Goal: Information Seeking & Learning: Learn about a topic

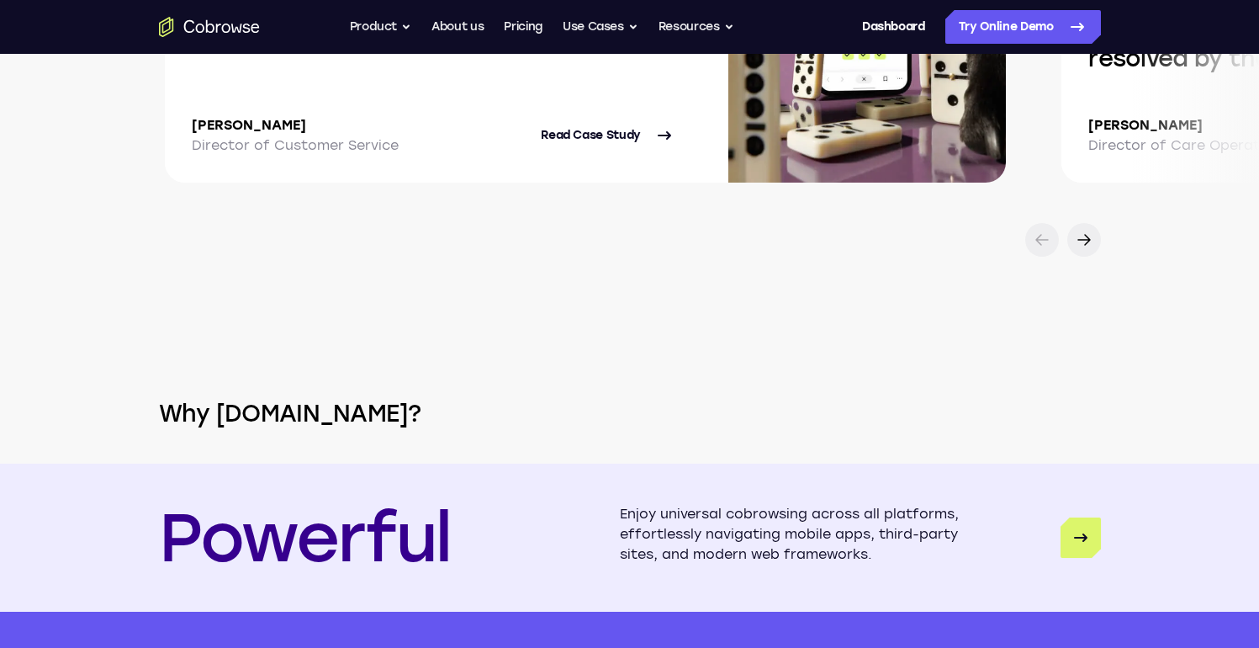
scroll to position [3594, 0]
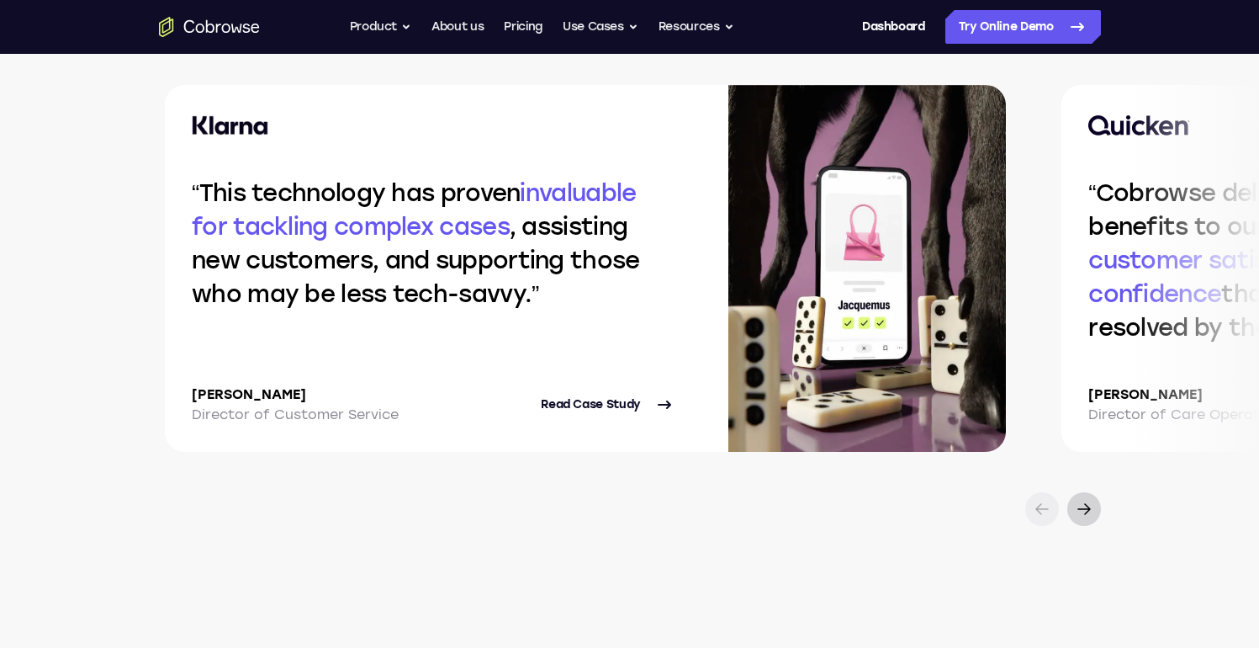
click at [1090, 506] on icon at bounding box center [1084, 509] width 20 height 20
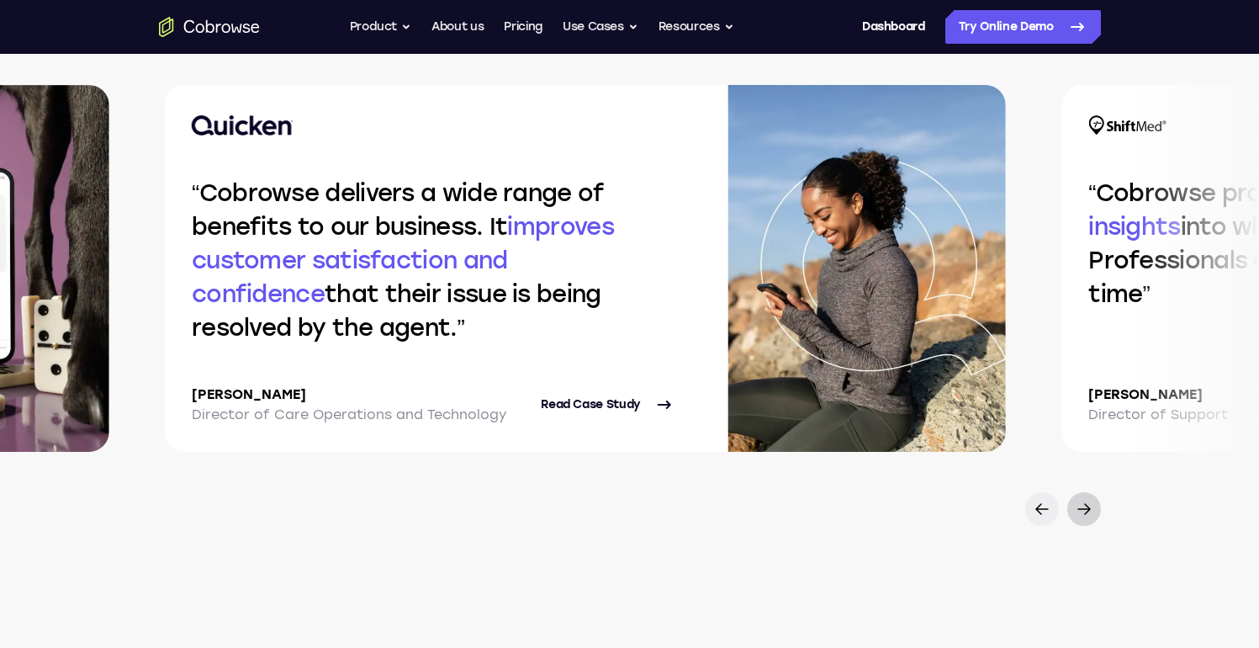
click at [1090, 506] on icon at bounding box center [1084, 509] width 20 height 20
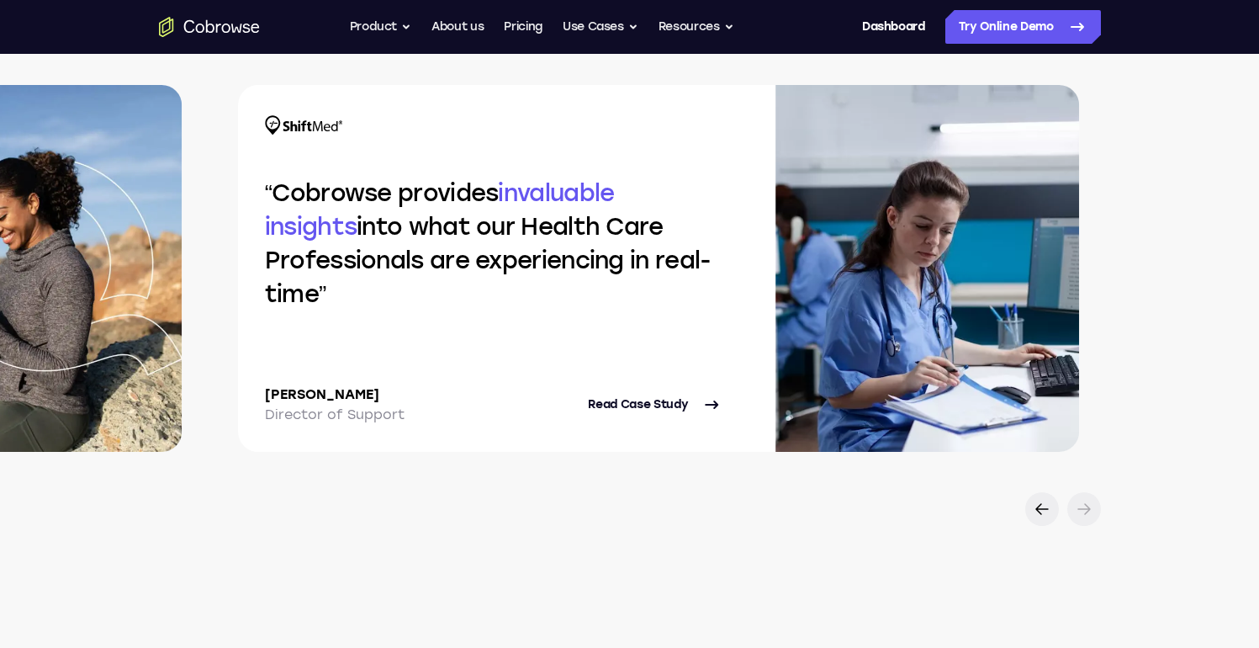
click at [1090, 506] on icon at bounding box center [1084, 509] width 20 height 20
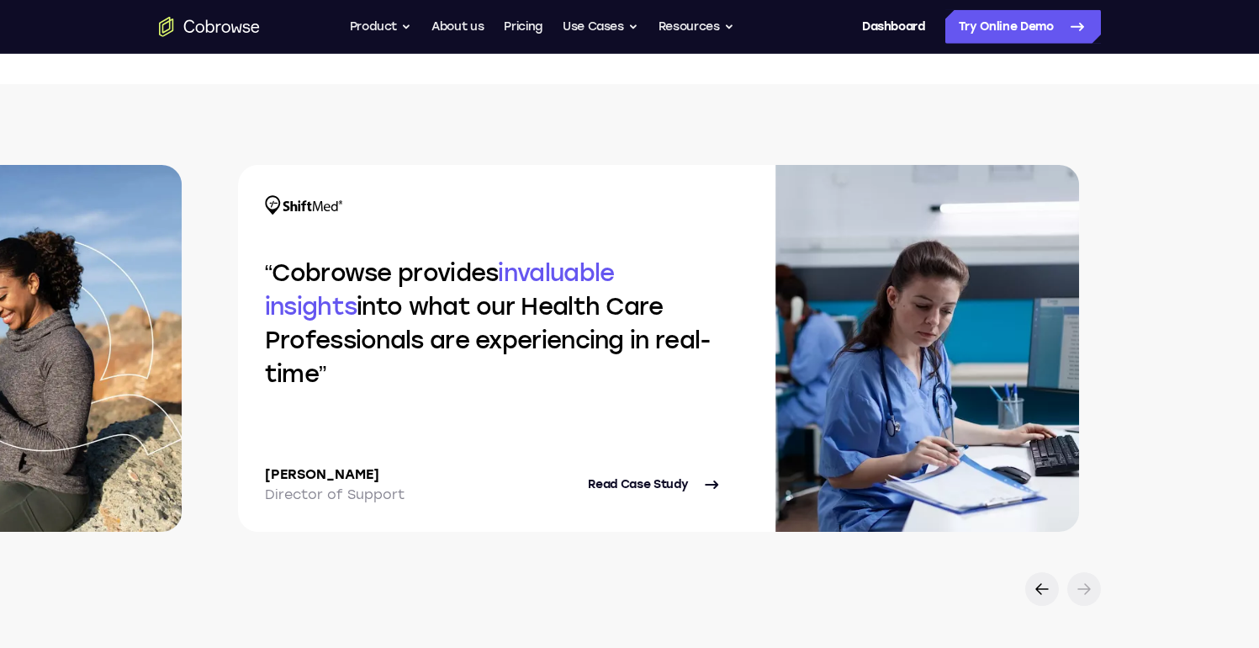
scroll to position [3513, 0]
click at [1047, 583] on icon at bounding box center [1042, 590] width 20 height 20
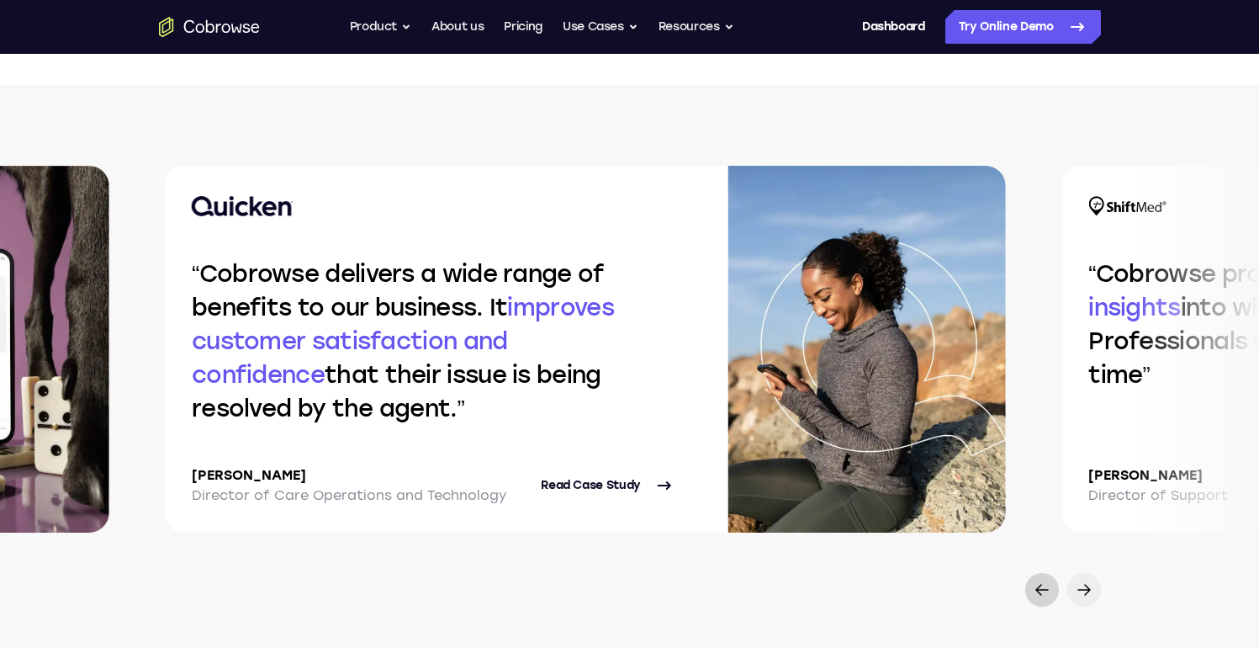
click at [1047, 583] on icon at bounding box center [1042, 590] width 20 height 20
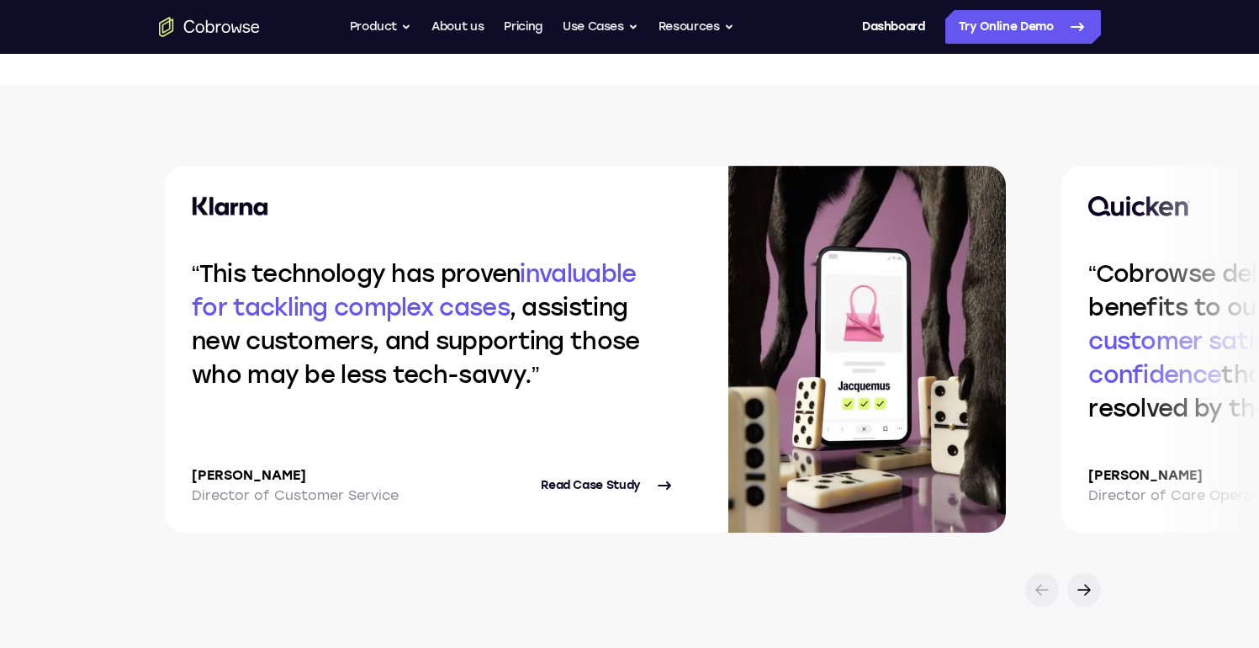
click at [1047, 583] on icon at bounding box center [1042, 590] width 20 height 20
click at [388, 33] on button "Product" at bounding box center [381, 27] width 62 height 34
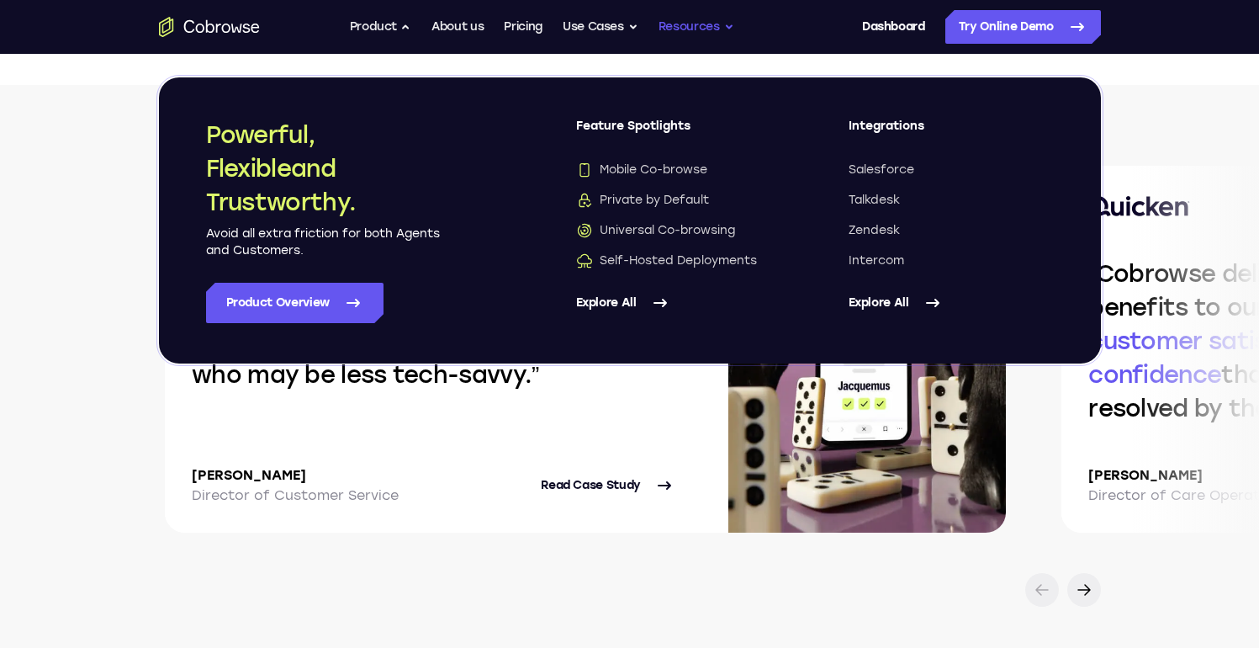
click at [682, 23] on button "Resources" at bounding box center [697, 27] width 76 height 34
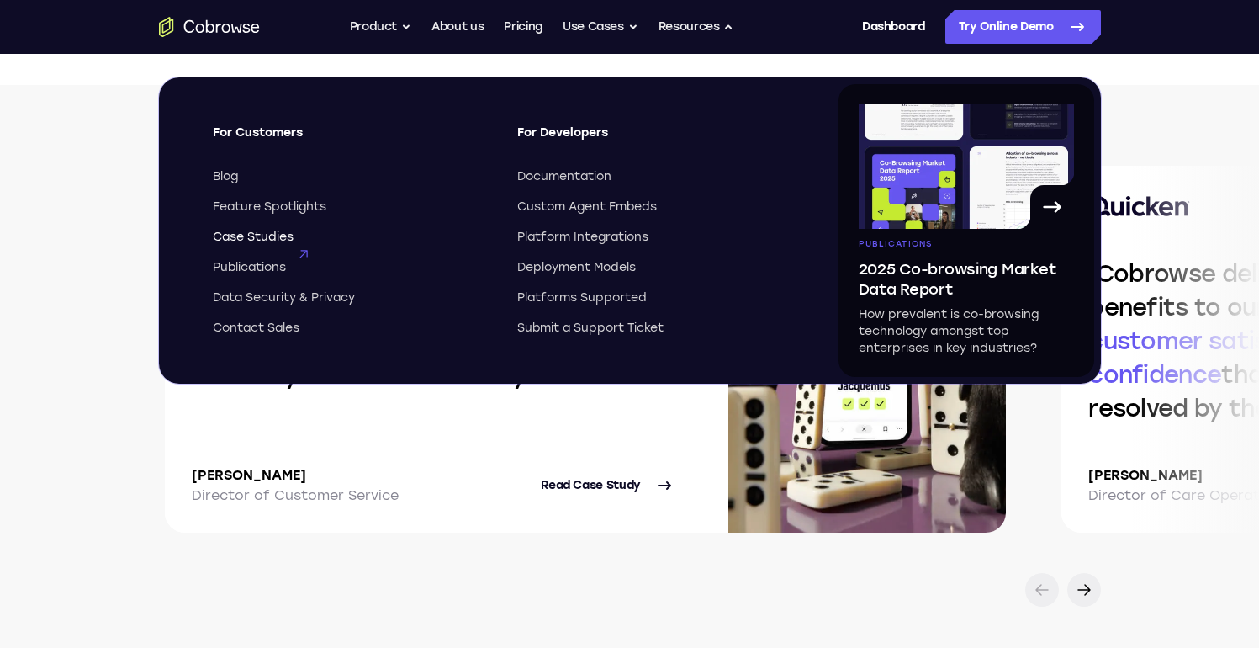
click at [272, 236] on span "Case Studies" at bounding box center [253, 237] width 81 height 17
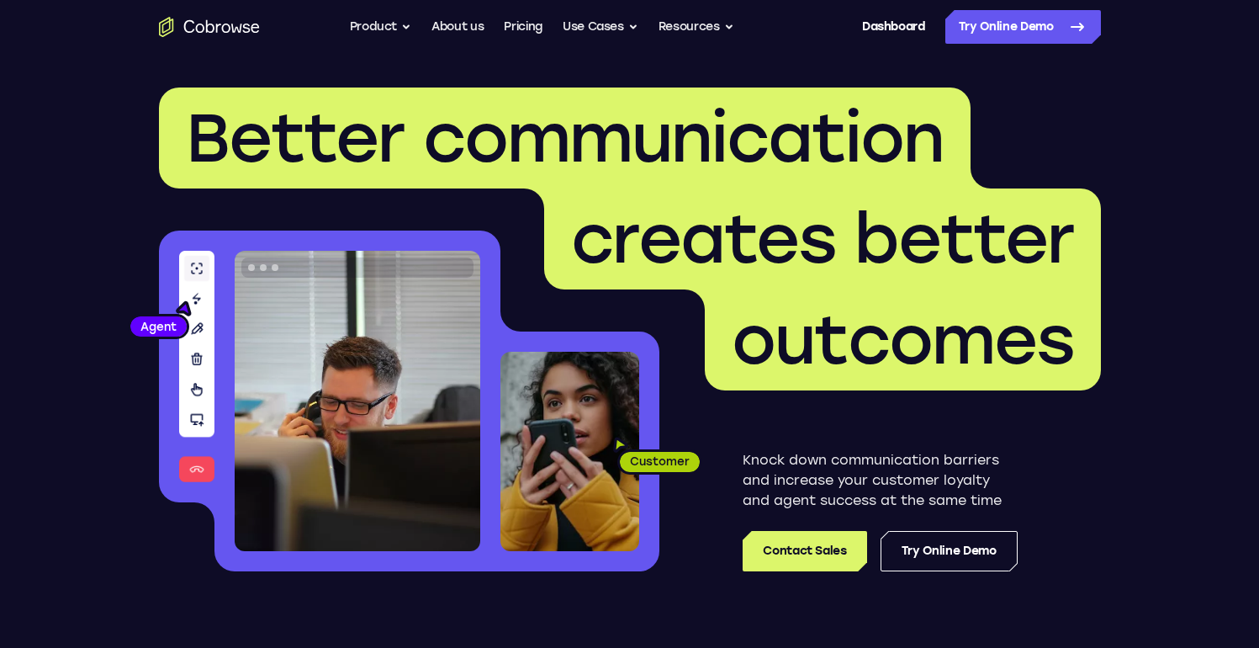
scroll to position [3513, 0]
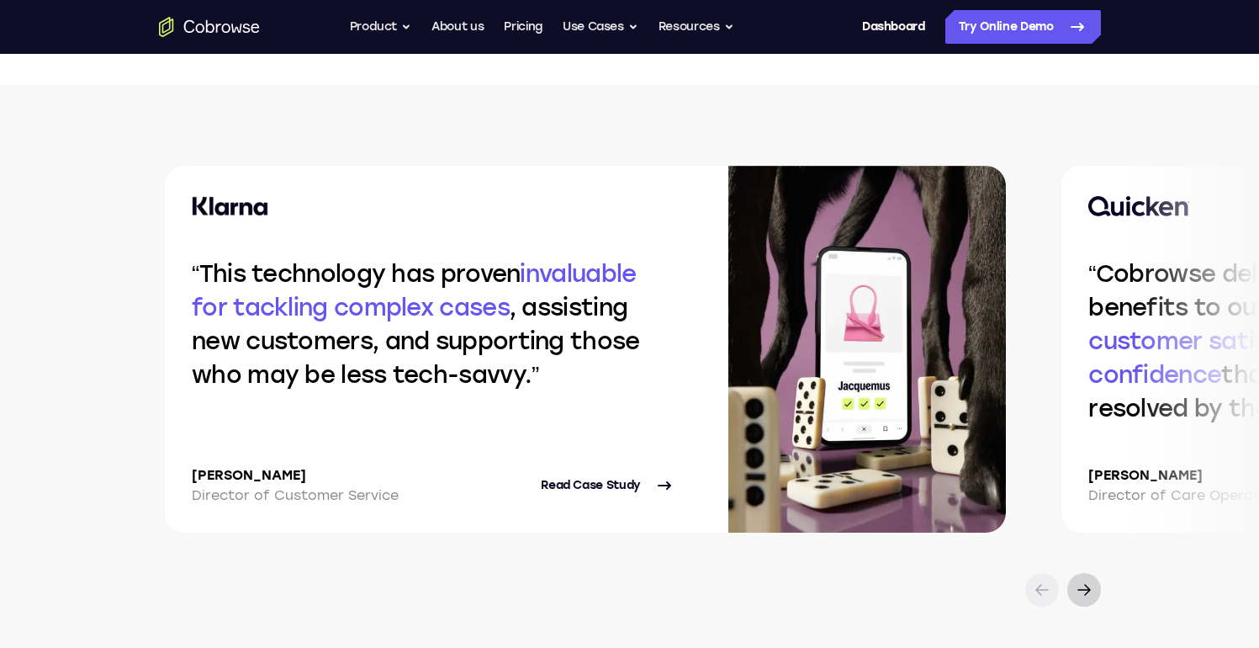
click at [1081, 583] on icon at bounding box center [1084, 590] width 20 height 20
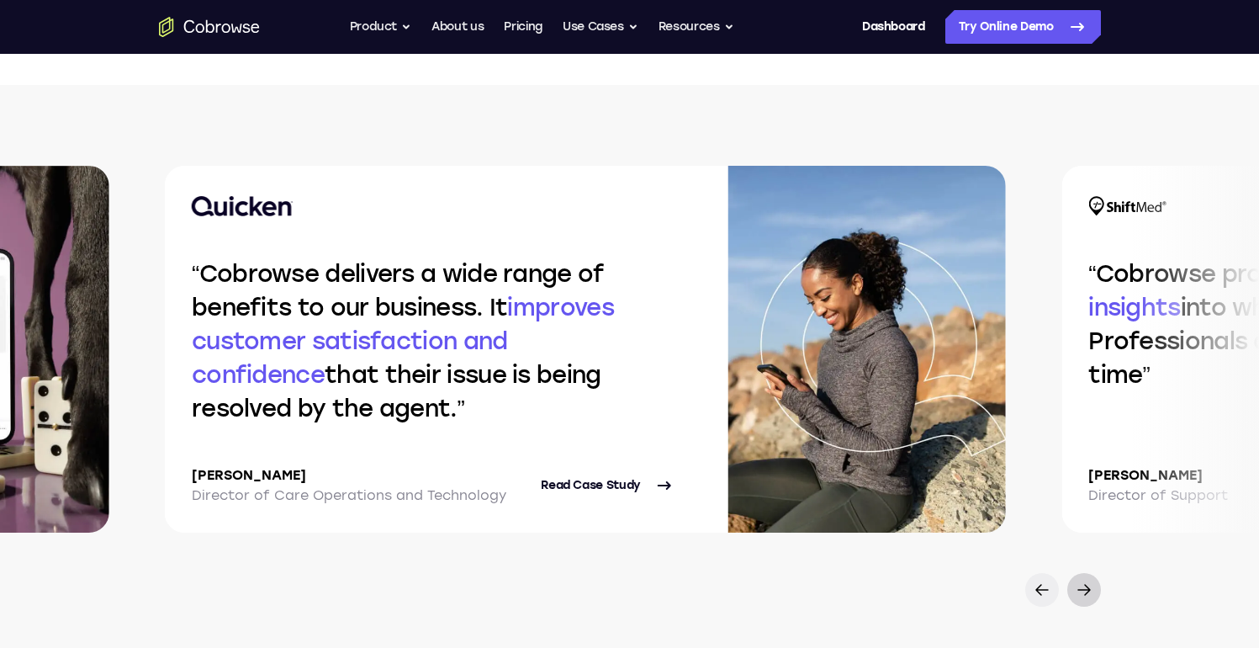
click at [1081, 583] on icon at bounding box center [1084, 590] width 20 height 20
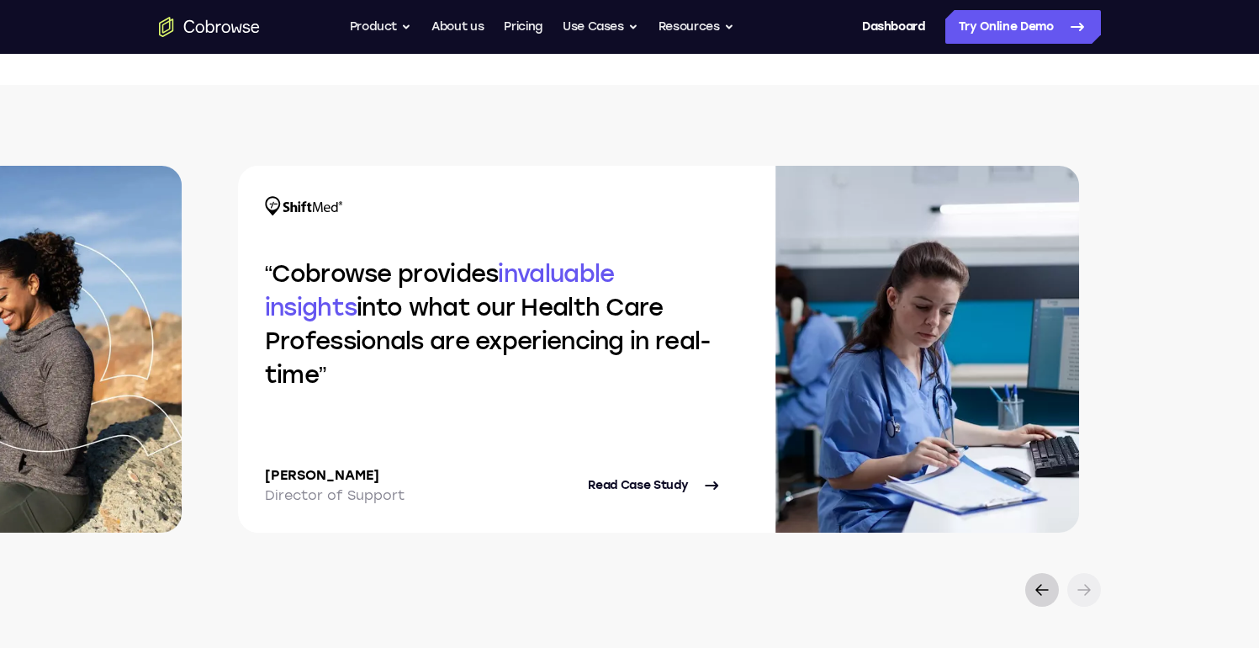
click at [1046, 591] on icon at bounding box center [1042, 590] width 20 height 20
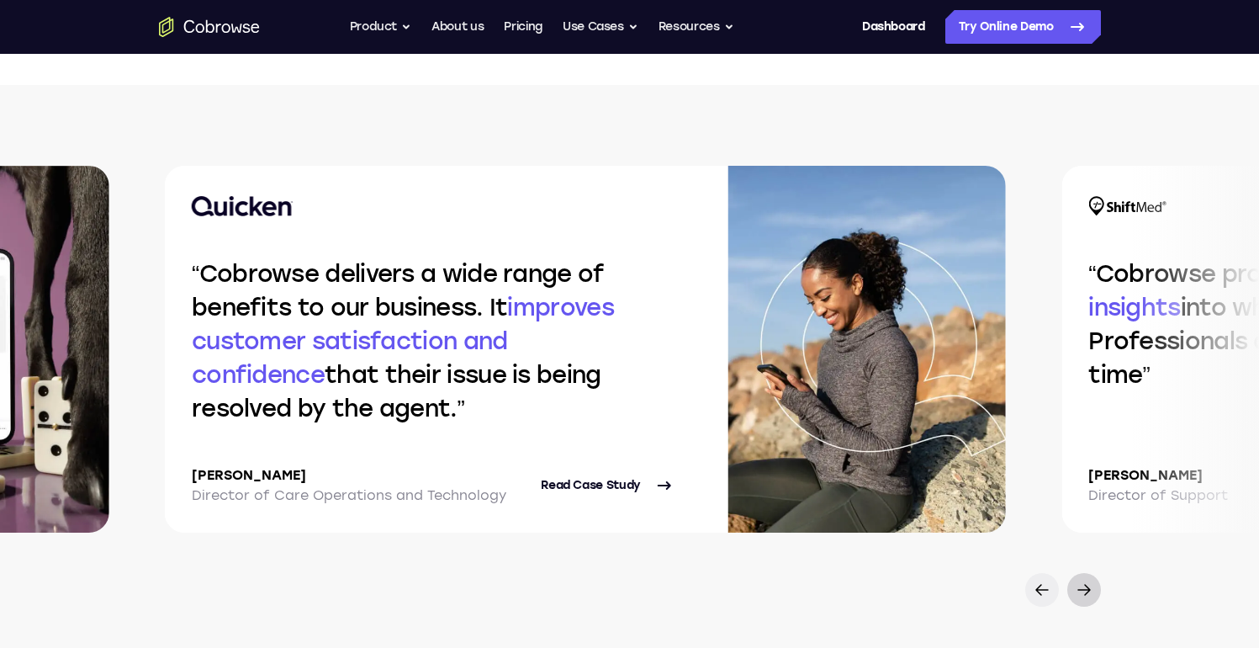
click at [1094, 593] on icon at bounding box center [1084, 590] width 20 height 20
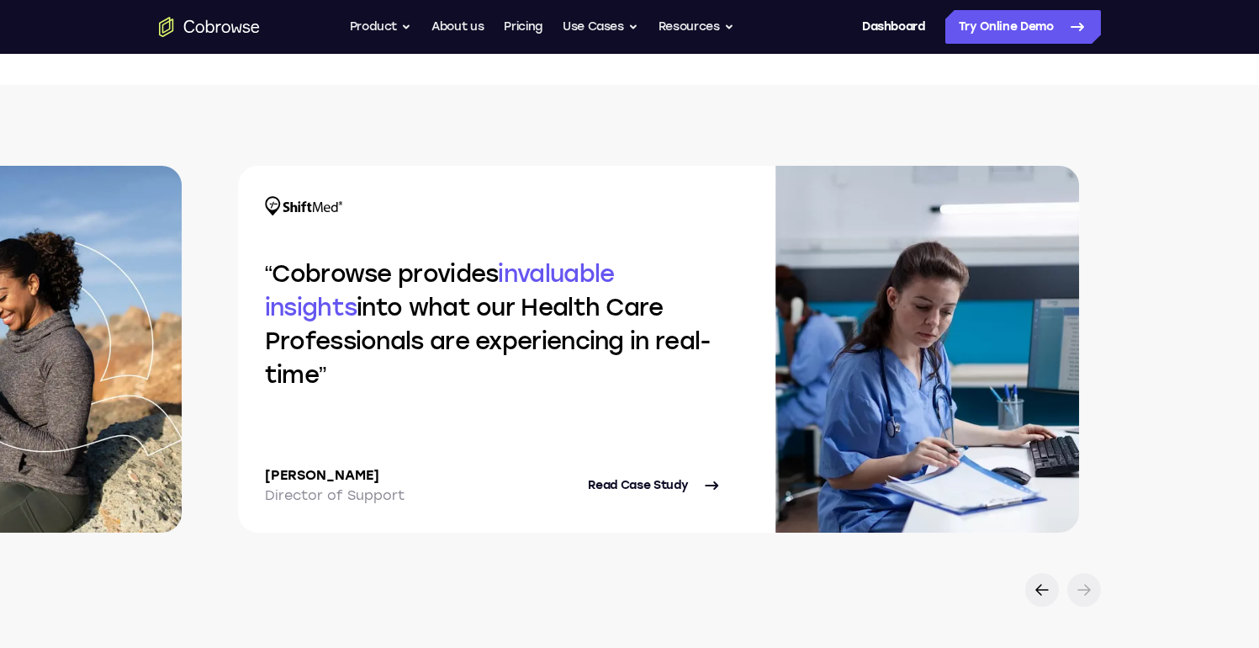
click at [1087, 594] on icon at bounding box center [1084, 590] width 20 height 20
click at [1047, 588] on icon at bounding box center [1042, 590] width 20 height 20
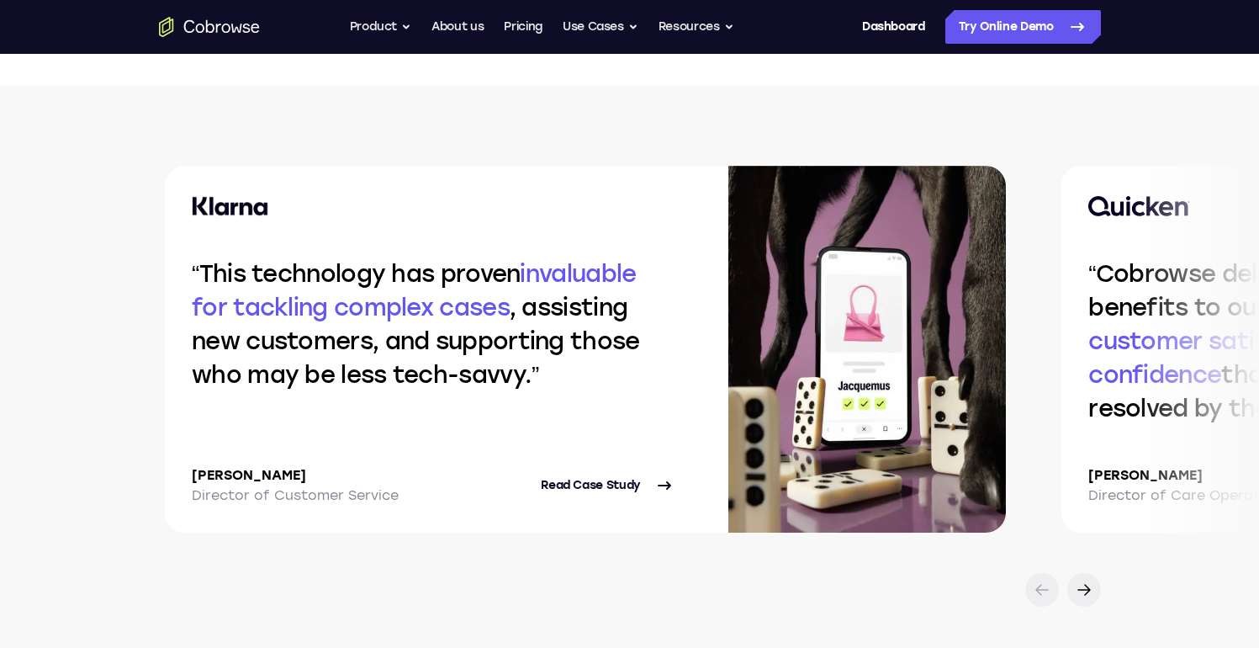
click at [1047, 588] on icon at bounding box center [1042, 590] width 20 height 20
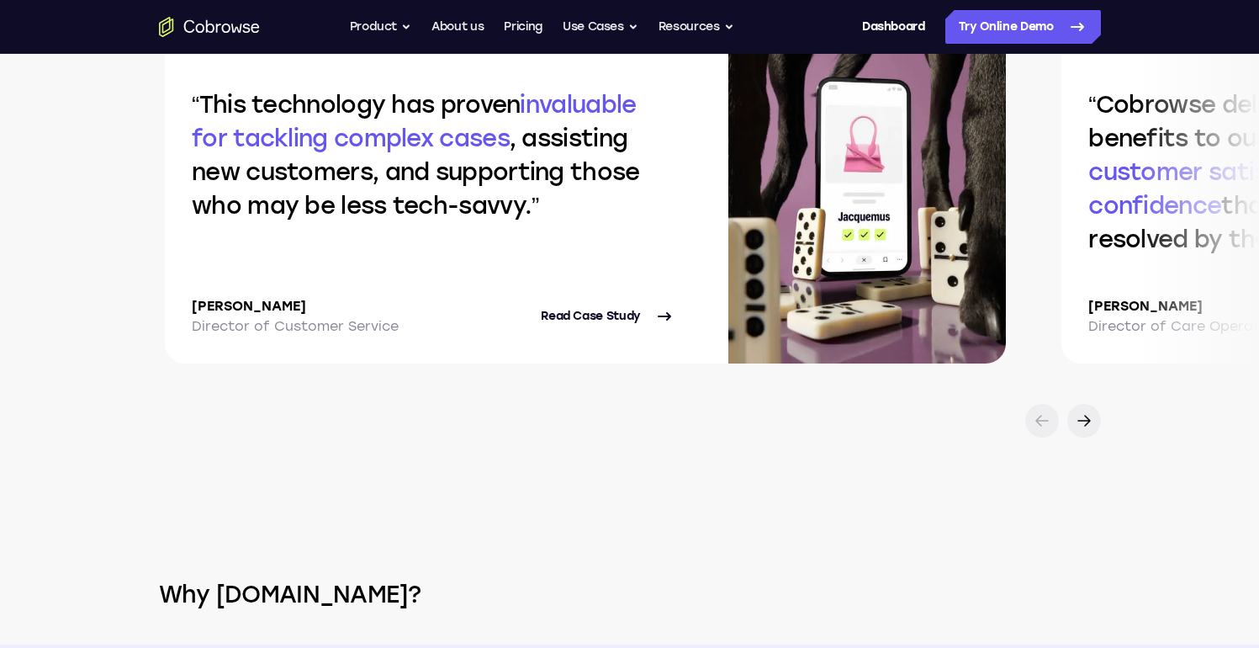
scroll to position [3701, 0]
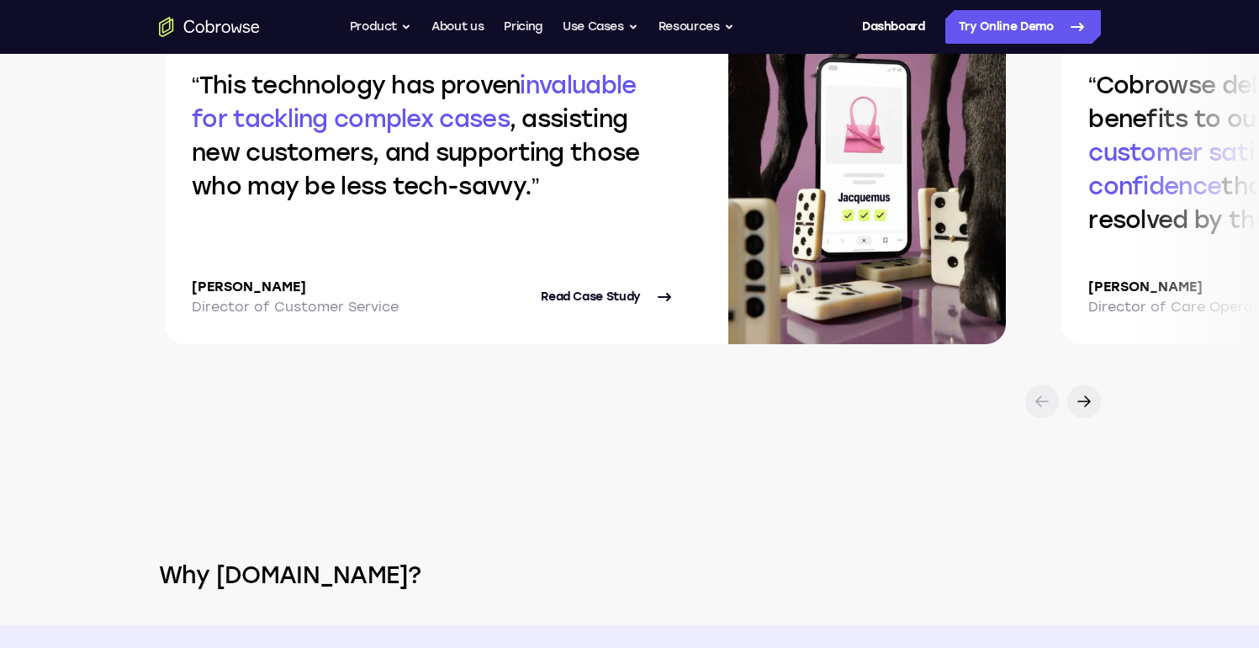
click at [651, 204] on div "This technology has proven invaluable for tackling complex cases , assisting ne…" at bounding box center [433, 160] width 537 height 367
click at [617, 299] on link "Read Case Study" at bounding box center [608, 297] width 134 height 40
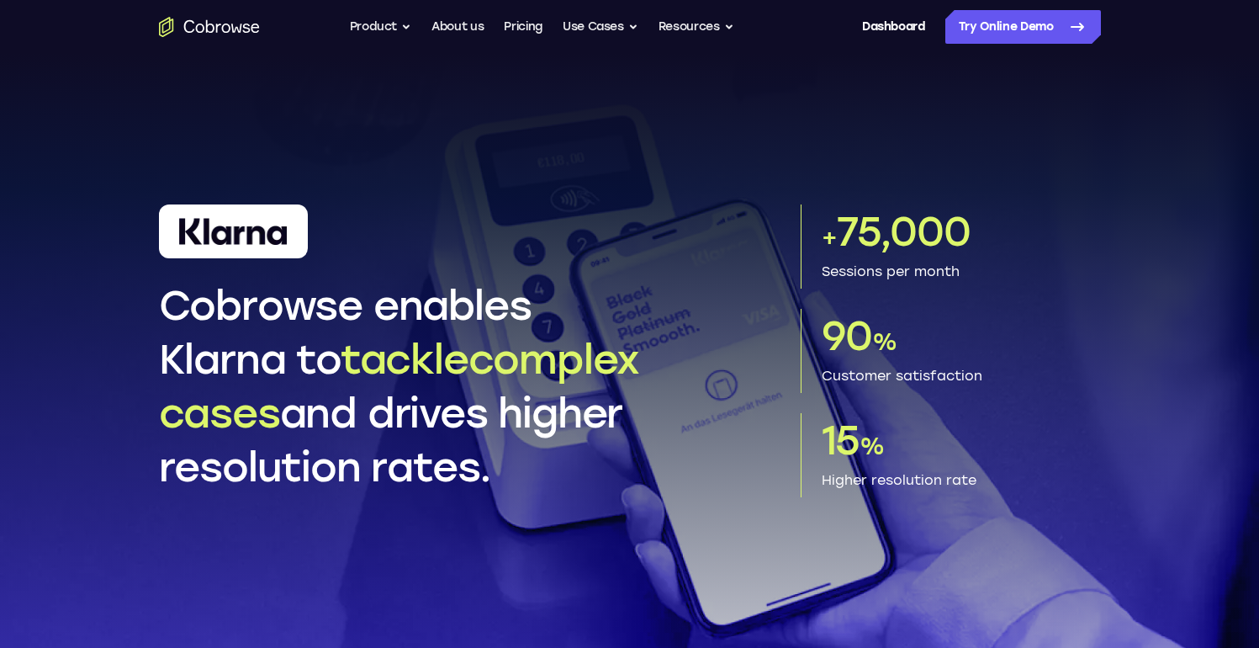
scroll to position [1561, 0]
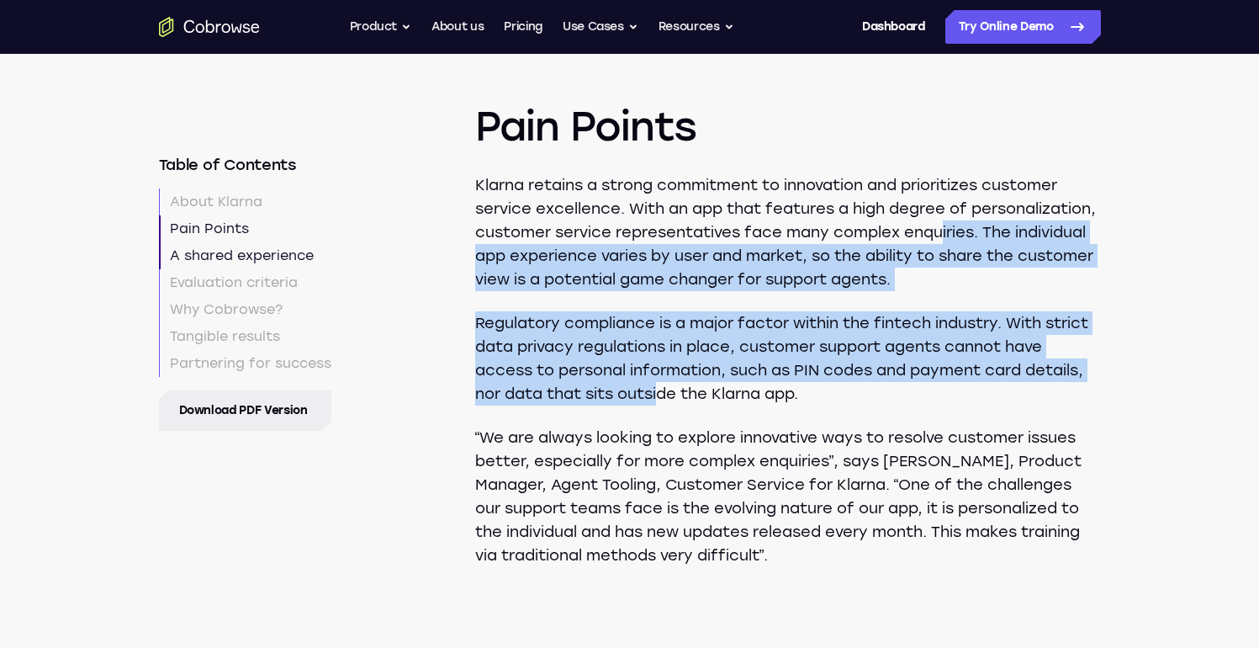
drag, startPoint x: 516, startPoint y: 243, endPoint x: 574, endPoint y: 354, distance: 125.3
click at [665, 399] on section "Pain Points Klarna retains a strong commitment to innovation and prioritizes cu…" at bounding box center [788, 255] width 626 height 622
click at [519, 305] on section "Pain Points Klarna retains a strong commitment to innovation and prioritizes cu…" at bounding box center [788, 255] width 626 height 622
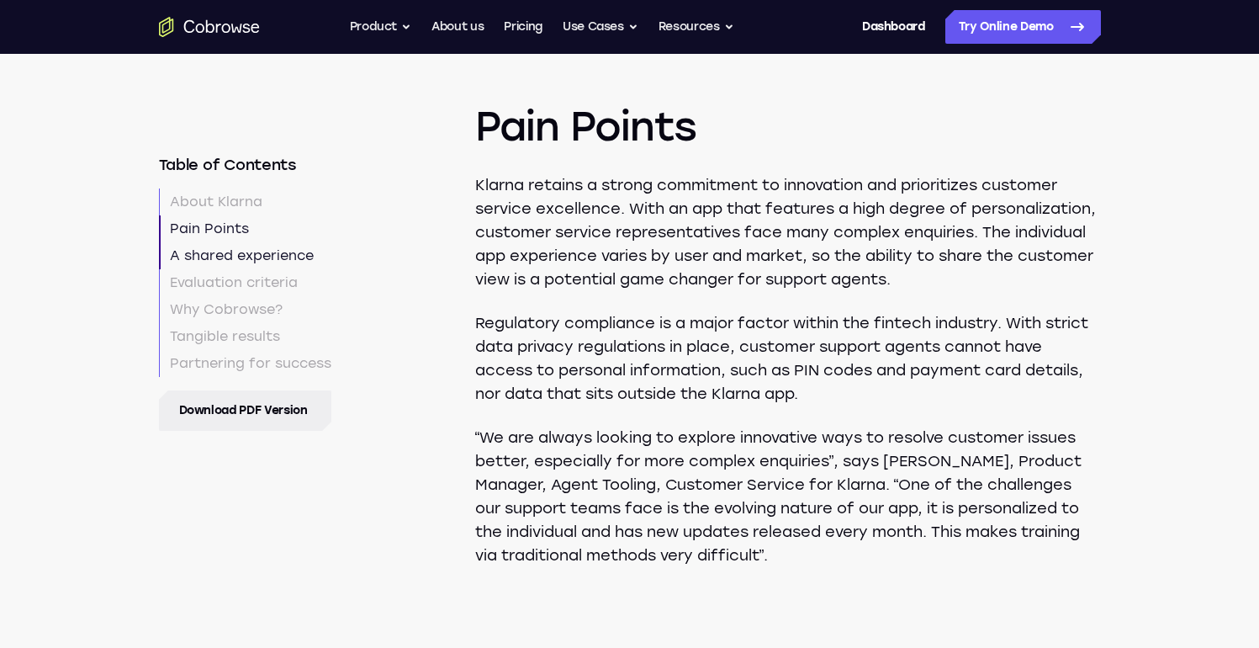
click at [487, 306] on section "Pain Points Klarna retains a strong commitment to innovation and prioritizes cu…" at bounding box center [788, 255] width 626 height 622
click at [482, 301] on section "Pain Points Klarna retains a strong commitment to innovation and prioritizes cu…" at bounding box center [788, 255] width 626 height 622
click at [483, 306] on section "Pain Points Klarna retains a strong commitment to innovation and prioritizes cu…" at bounding box center [788, 255] width 626 height 622
click at [486, 315] on section "Pain Points Klarna retains a strong commitment to innovation and prioritizes cu…" at bounding box center [788, 255] width 626 height 622
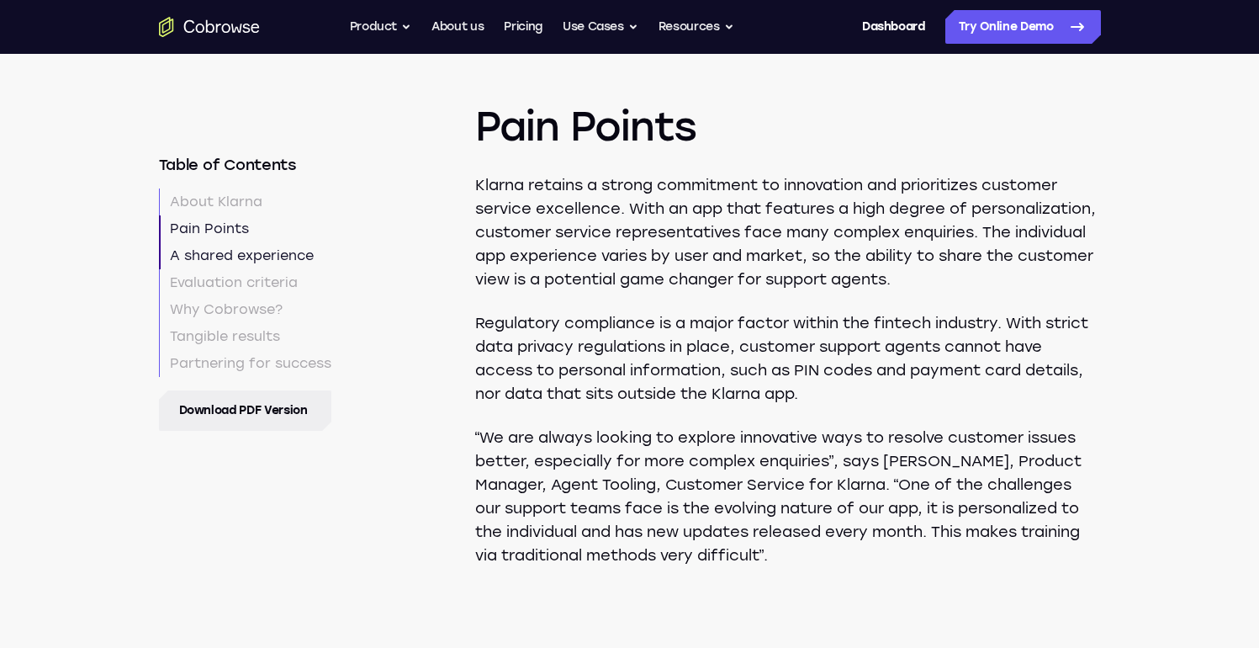
click at [490, 349] on p "Regulatory compliance is a major factor within the fintech industry. With stric…" at bounding box center [788, 358] width 626 height 94
click at [504, 263] on p "Klarna retains a strong commitment to innovation and prioritizes customer servi…" at bounding box center [788, 232] width 626 height 118
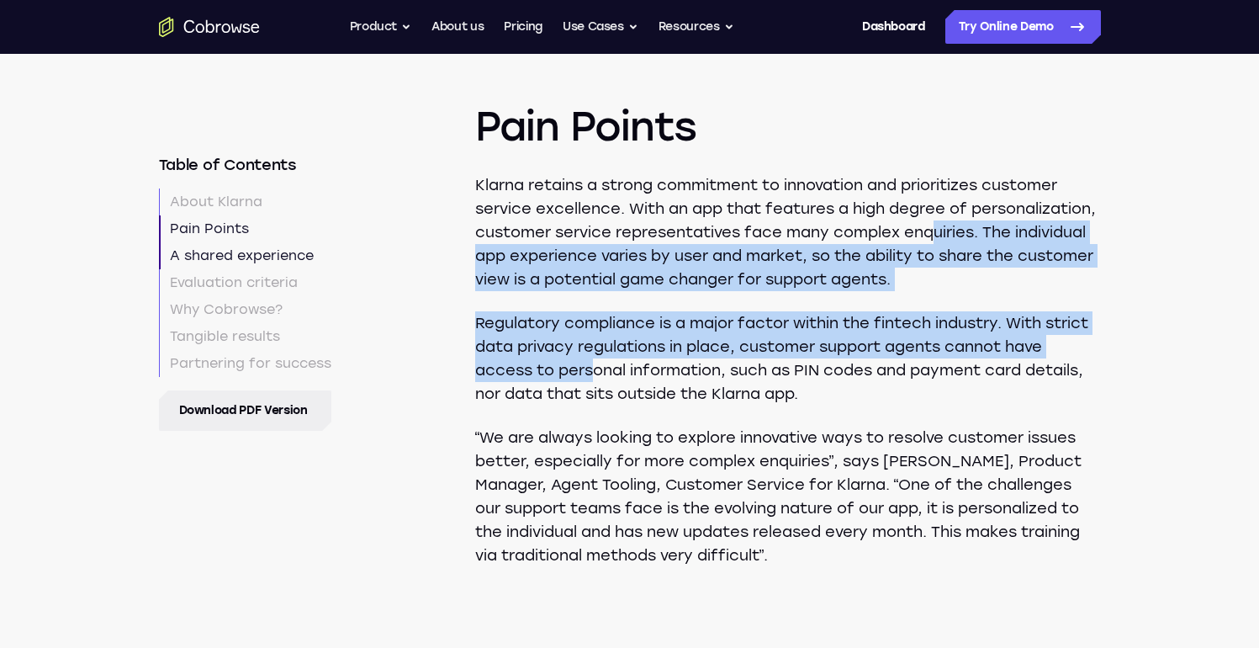
drag, startPoint x: 539, startPoint y: 285, endPoint x: 593, endPoint y: 368, distance: 99.2
click at [593, 368] on section "Pain Points Klarna retains a strong commitment to innovation and prioritizes cu…" at bounding box center [788, 255] width 626 height 622
copy section "uiries. The individual app experience varies by user and market, so the ability…"
